Goal: Information Seeking & Learning: Learn about a topic

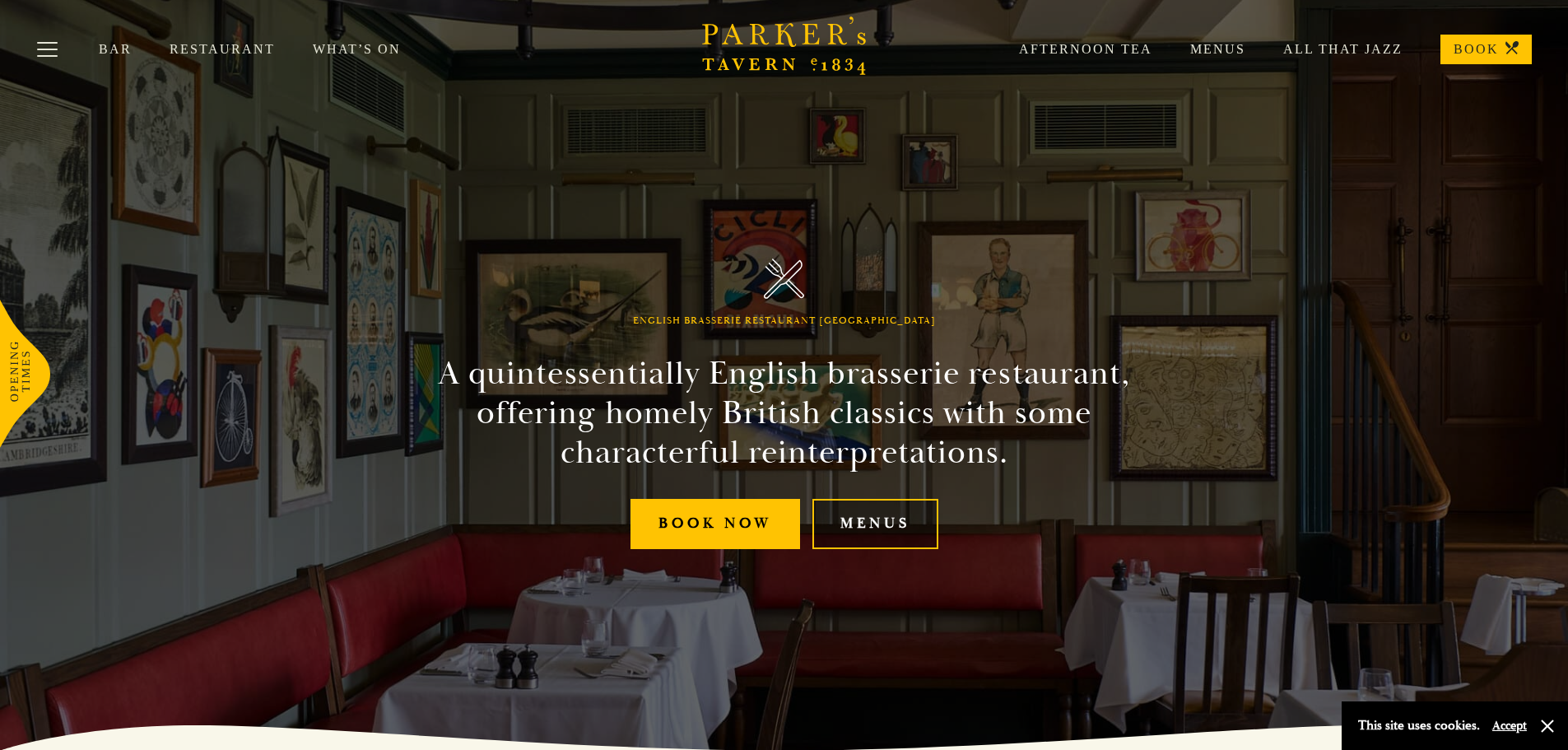
click at [879, 521] on link "Menus" at bounding box center [876, 524] width 126 height 50
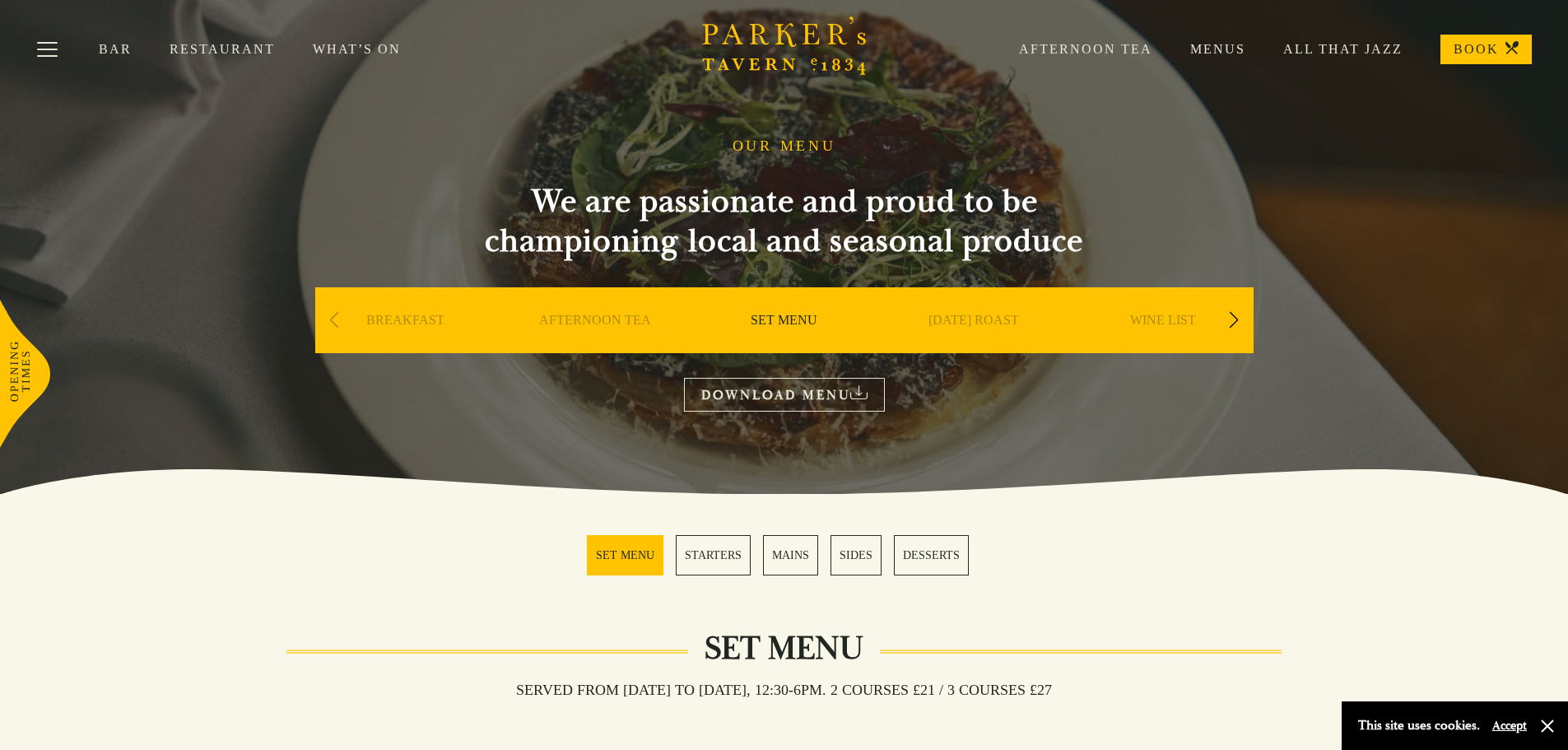
click at [1233, 319] on div "Next slide" at bounding box center [1234, 320] width 22 height 37
click at [1233, 318] on div "Next slide" at bounding box center [1234, 320] width 22 height 37
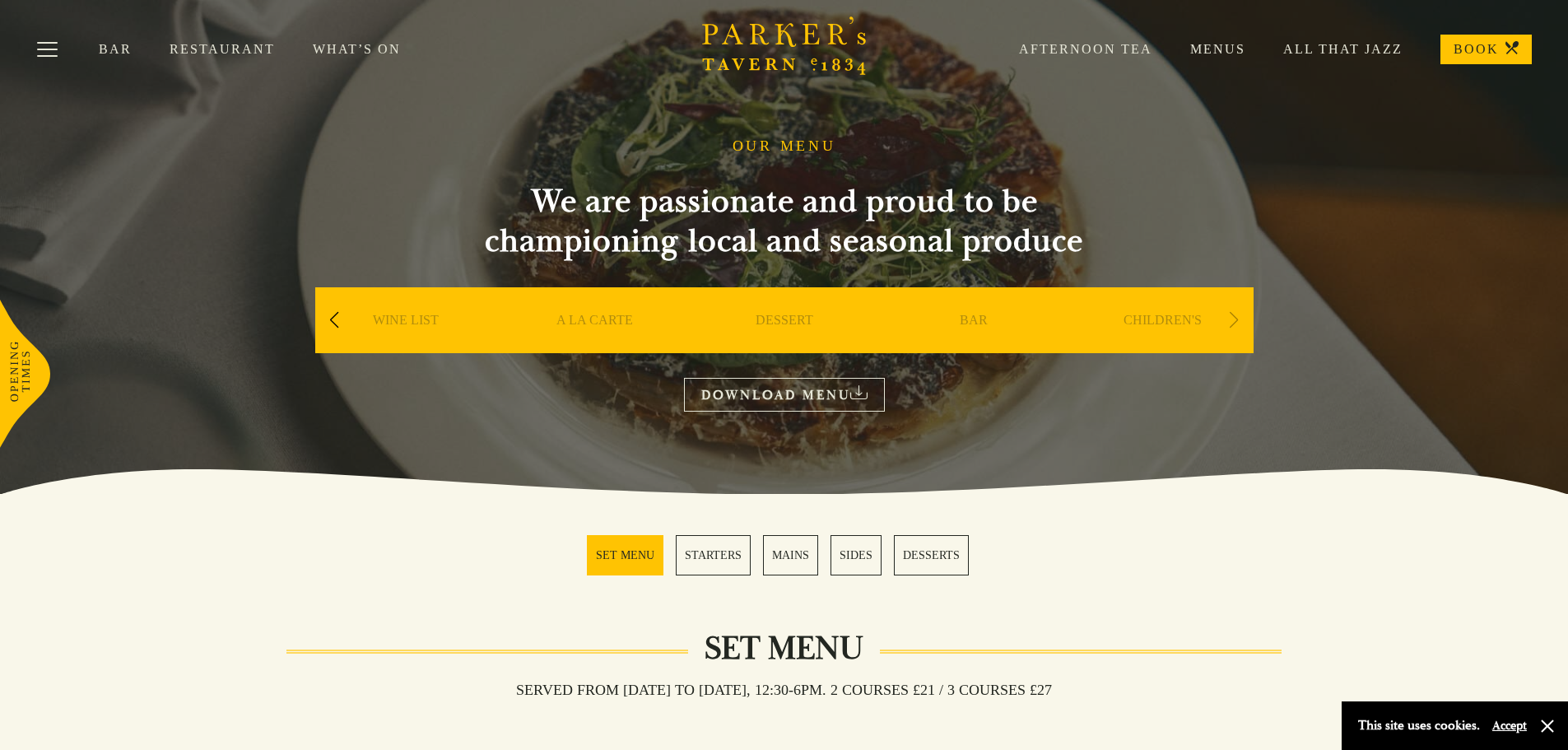
click at [1233, 318] on div "Next slide" at bounding box center [1234, 320] width 22 height 37
click at [37, 55] on button "Toggle navigation" at bounding box center [47, 52] width 70 height 70
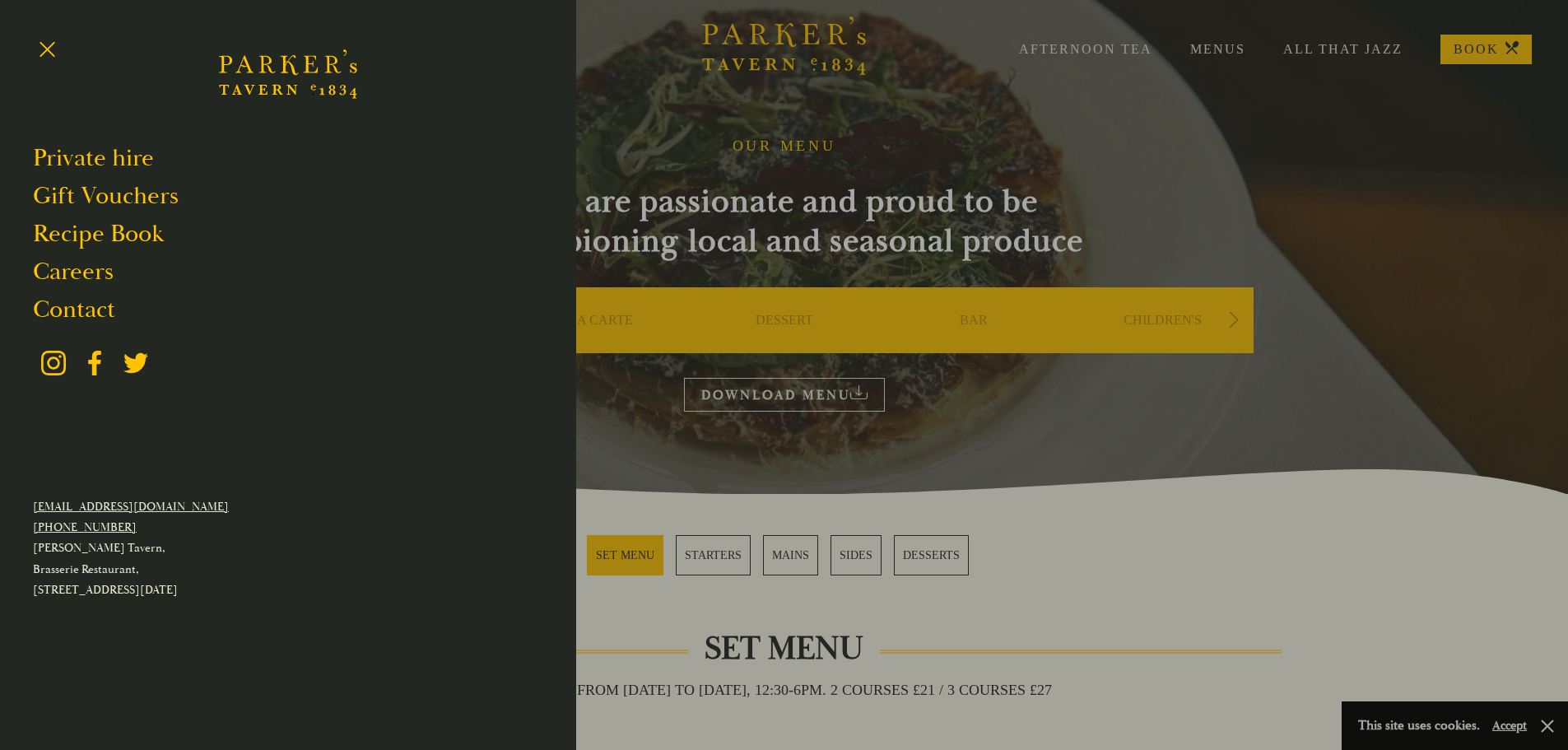
drag, startPoint x: 733, startPoint y: 134, endPoint x: 655, endPoint y: 133, distance: 78.0
click at [733, 135] on div at bounding box center [784, 375] width 1568 height 750
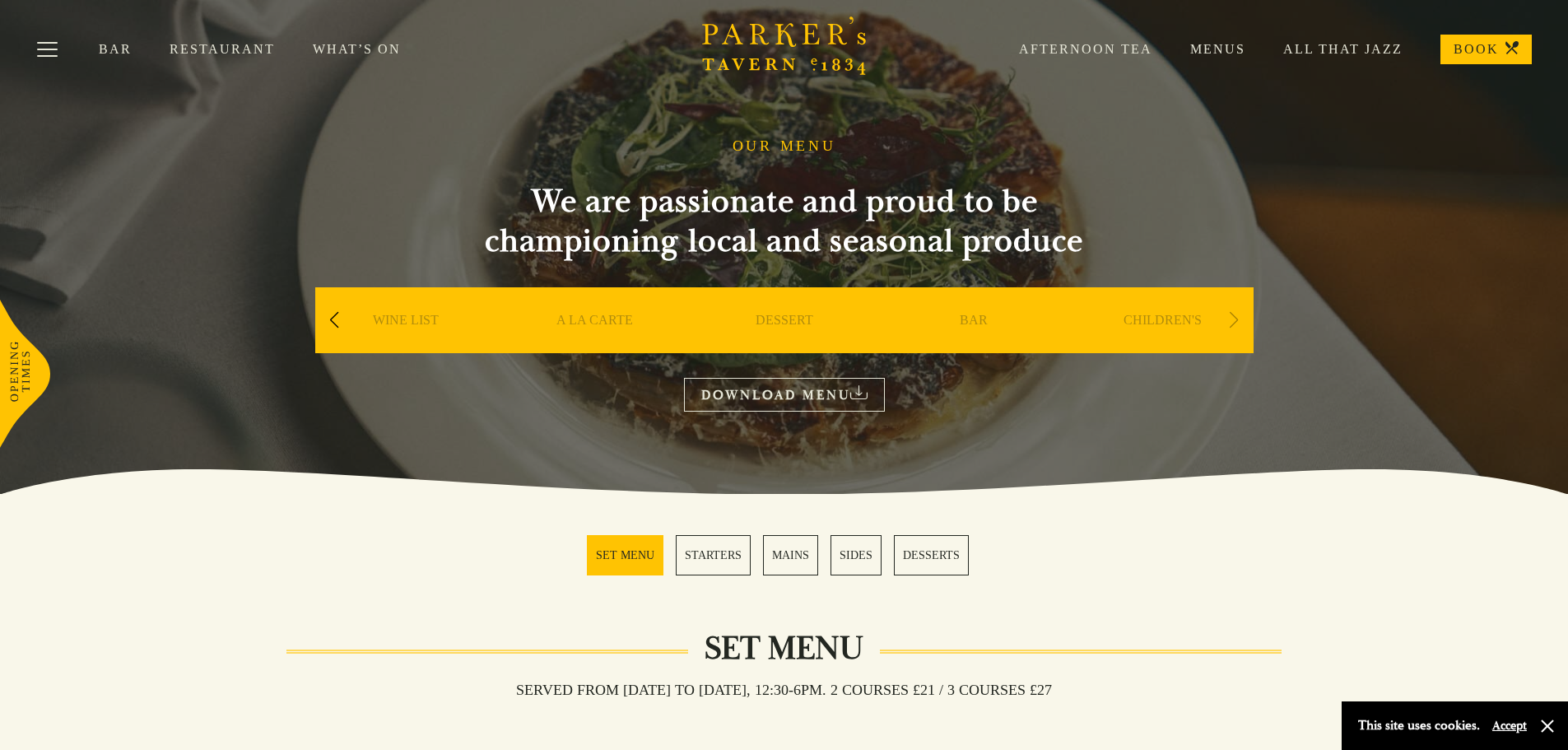
click at [354, 55] on link "What’s On" at bounding box center [376, 49] width 126 height 16
